Goal: Task Accomplishment & Management: Manage account settings

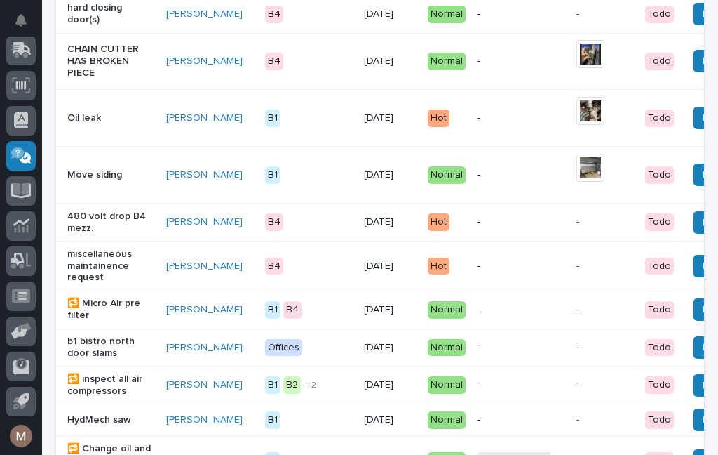
scroll to position [975, 0]
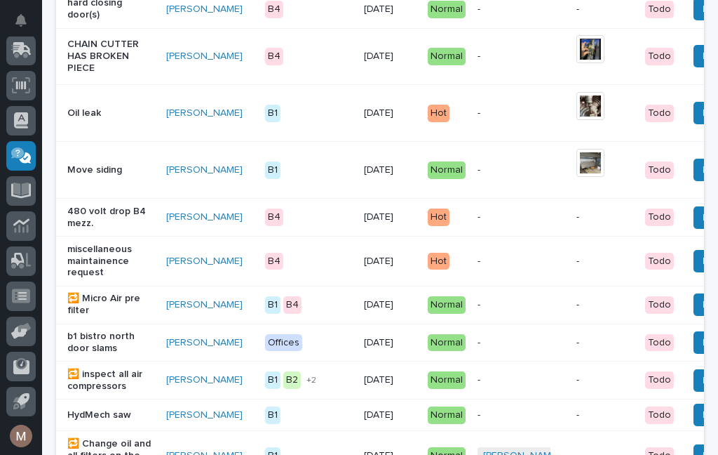
click at [128, 255] on p "miscellaneous maintainence request" at bounding box center [111, 260] width 88 height 35
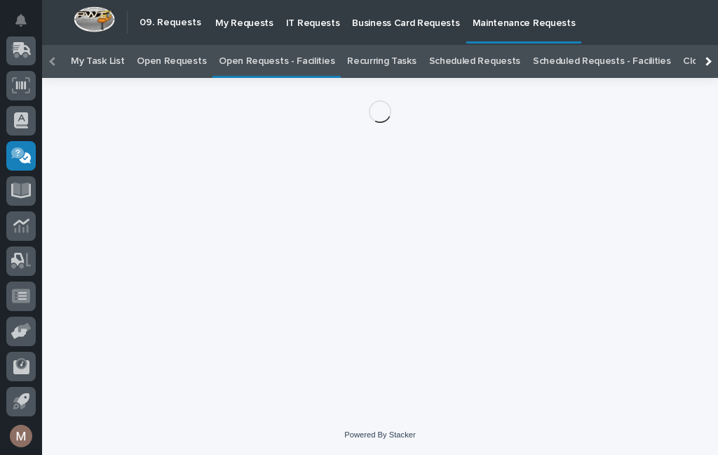
scroll to position [45, 0]
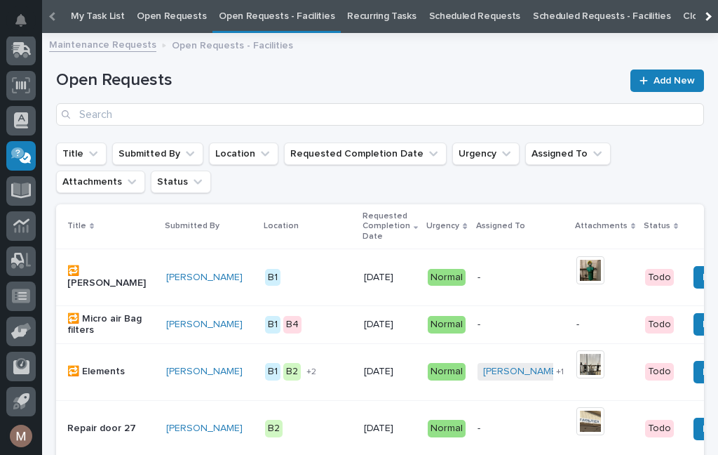
click at [271, 20] on link "Open Requests - Facilities" at bounding box center [277, 16] width 116 height 33
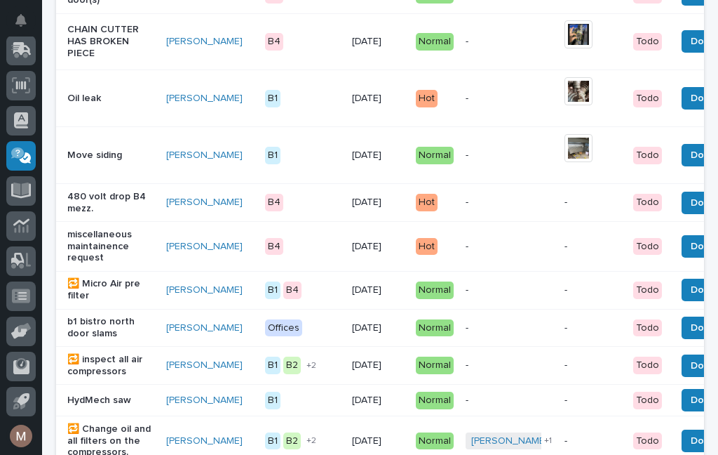
scroll to position [991, 0]
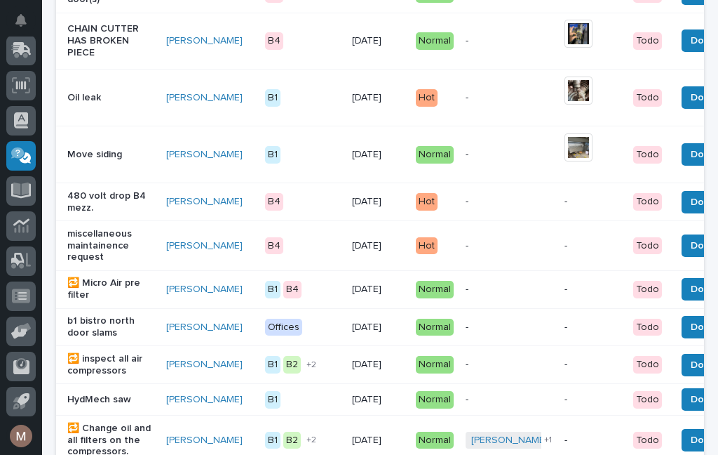
click at [691, 248] on span "Done" at bounding box center [703, 245] width 25 height 17
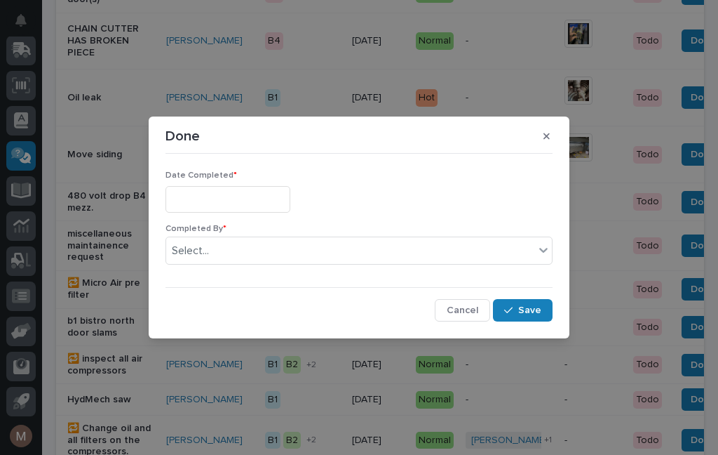
click at [217, 201] on input "text" at bounding box center [228, 199] width 125 height 26
click at [264, 181] on div "Date Completed *" at bounding box center [359, 196] width 387 height 53
click at [241, 187] on input "text" at bounding box center [228, 199] width 125 height 26
click at [230, 41] on div "Done Date Completed * Completed By * Select... Cancel Save" at bounding box center [359, 227] width 718 height 455
click at [229, 180] on p "Date Completed *" at bounding box center [359, 175] width 387 height 10
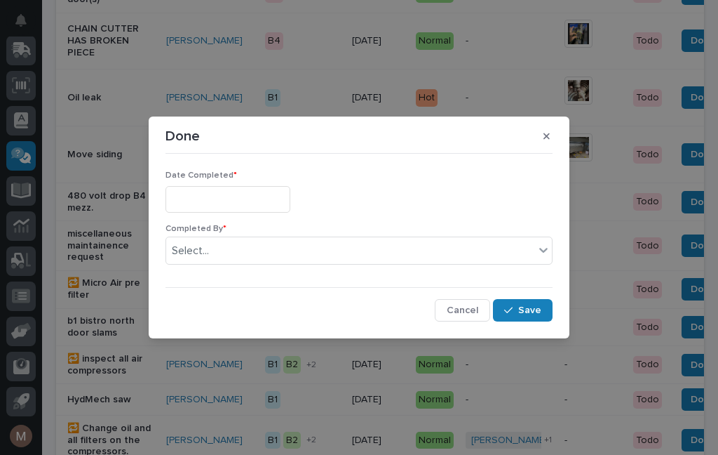
click at [241, 187] on input "text" at bounding box center [228, 199] width 125 height 26
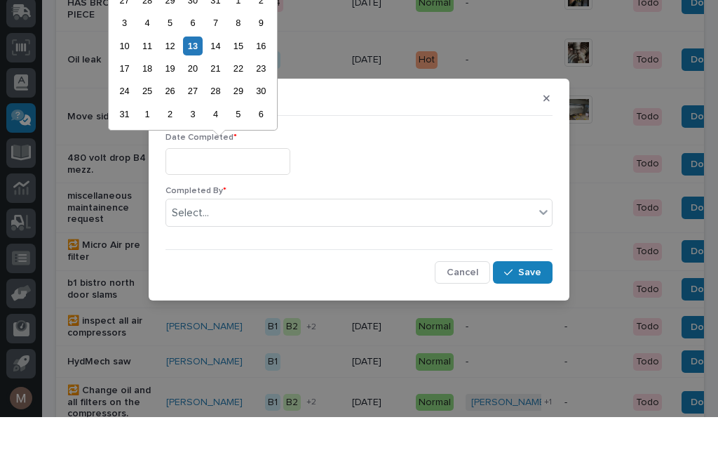
click at [201, 74] on div "13" at bounding box center [192, 83] width 19 height 19
type input "**********"
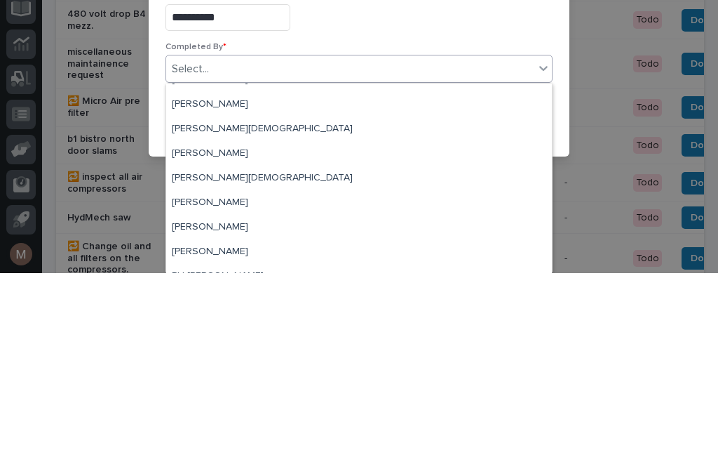
scroll to position [39, 0]
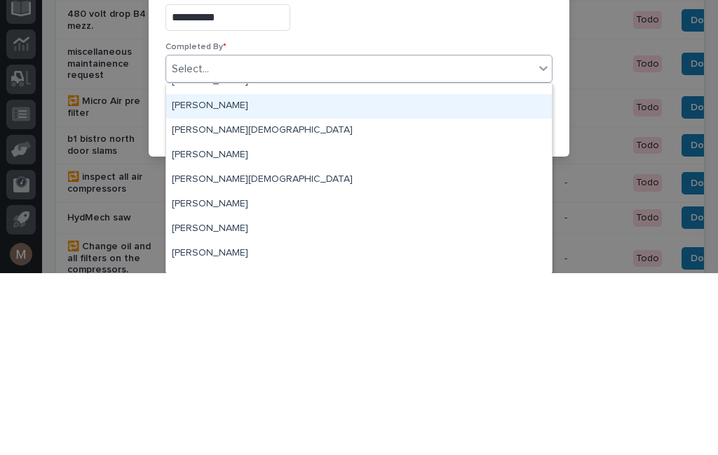
click at [214, 276] on div "[PERSON_NAME]" at bounding box center [359, 288] width 386 height 25
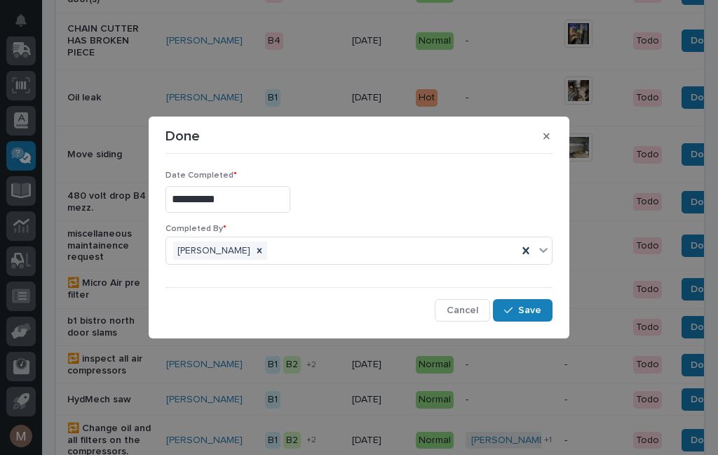
click at [535, 317] on button "Save" at bounding box center [523, 310] width 60 height 22
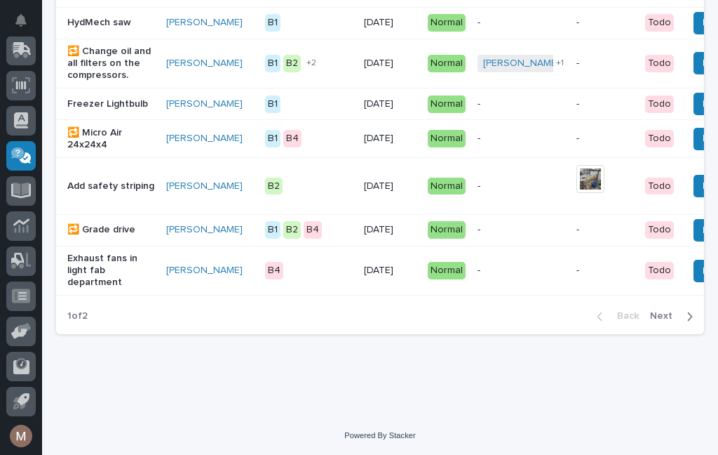
scroll to position [1343, 0]
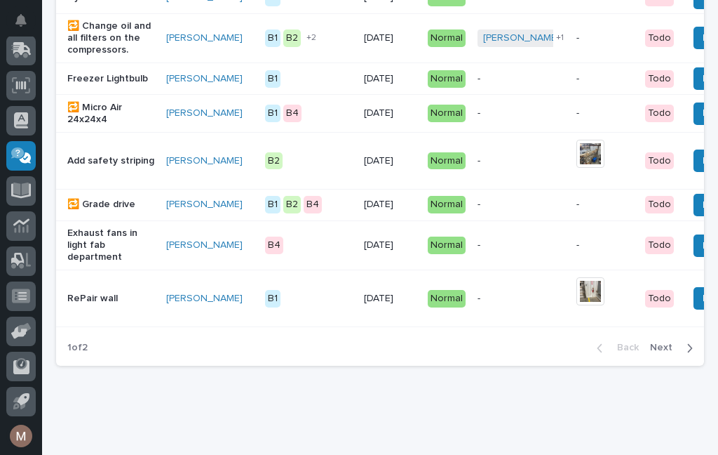
click at [662, 354] on span "Next" at bounding box center [665, 347] width 31 height 13
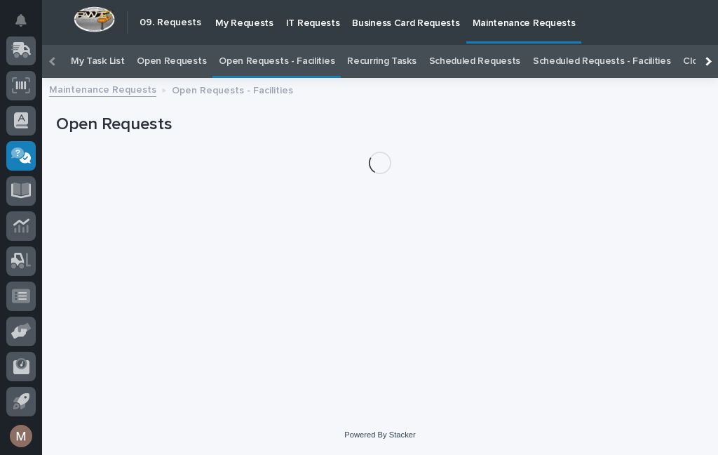
scroll to position [45, 0]
